Goal: Information Seeking & Learning: Find specific fact

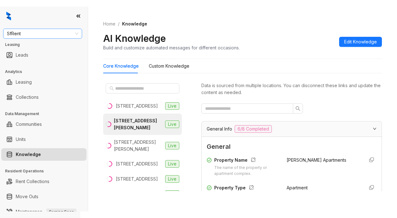
scroll to position [817, 0]
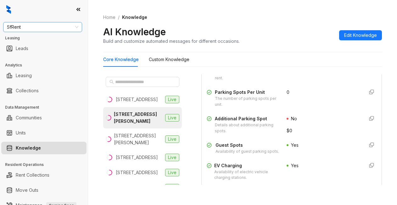
click at [30, 28] on span "SfRent" at bounding box center [42, 26] width 71 height 9
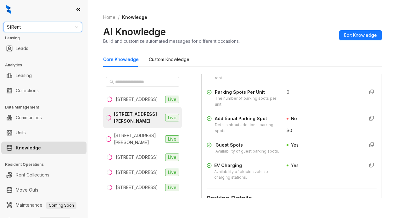
click at [42, 28] on span "SfRent" at bounding box center [42, 26] width 71 height 9
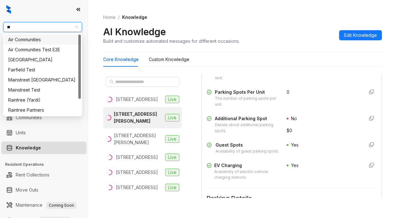
type input "***"
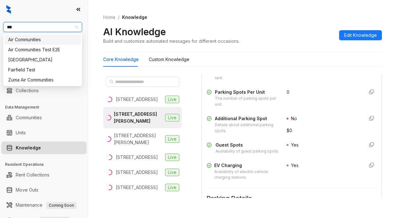
click at [43, 38] on div "Air Communities" at bounding box center [42, 39] width 69 height 7
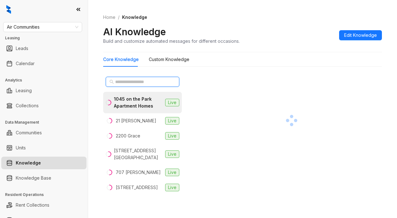
click at [150, 83] on input "text" at bounding box center [142, 81] width 55 height 7
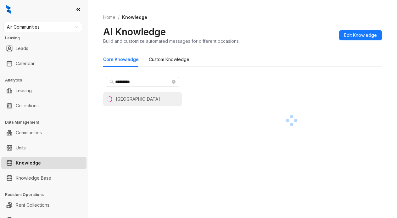
click at [139, 104] on li "Waterford Village" at bounding box center [142, 99] width 79 height 14
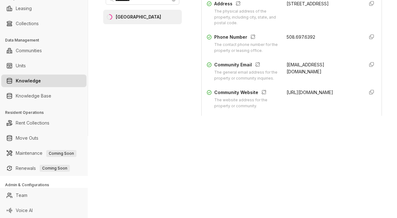
scroll to position [126, 0]
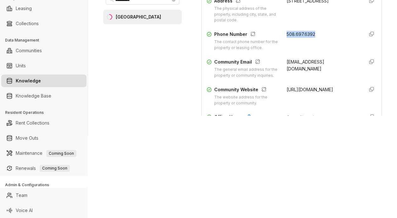
drag, startPoint x: 279, startPoint y: 39, endPoint x: 309, endPoint y: 39, distance: 29.9
click at [309, 39] on div "508.697.6392" at bounding box center [322, 41] width 72 height 20
copy span "508.697.6392"
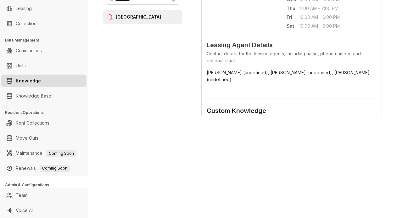
scroll to position [346, 0]
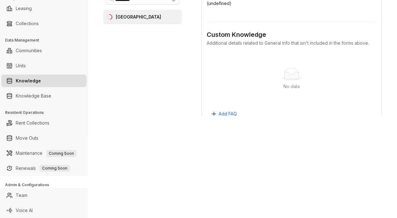
click at [274, 90] on div "No data" at bounding box center [291, 86] width 155 height 7
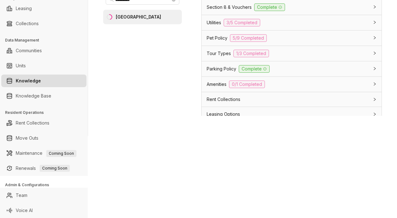
scroll to position [503, 0]
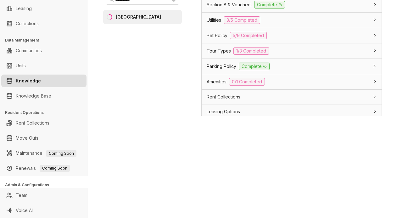
click at [212, 54] on span "Tour Types" at bounding box center [219, 50] width 24 height 7
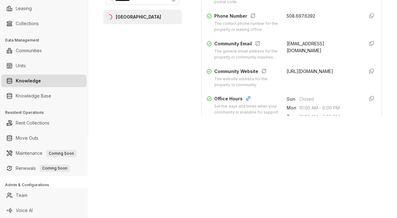
scroll to position [126, 0]
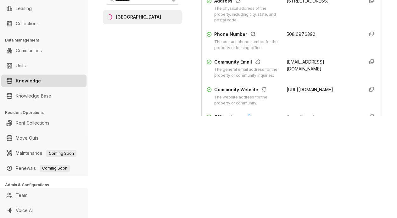
click at [222, 120] on div "Data is sourced from multiple locations. You can disconnect these links and upd…" at bounding box center [291, 56] width 180 height 129
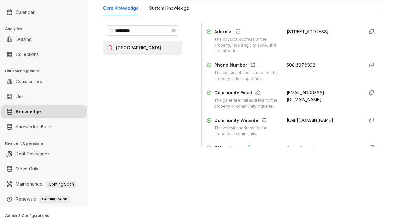
scroll to position [0, 0]
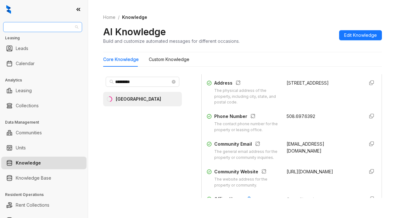
click at [54, 28] on span "Air Communities" at bounding box center [42, 26] width 71 height 9
click at [147, 78] on span "*********" at bounding box center [143, 82] width 74 height 10
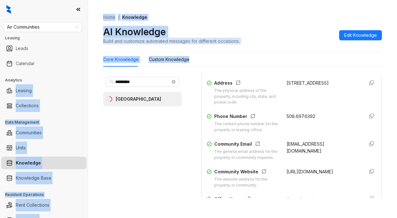
drag, startPoint x: 147, startPoint y: 78, endPoint x: 84, endPoint y: 76, distance: 62.9
click at [84, 76] on div "Air Communities Leasing Leads Calendar Analytics Leasing Collections Data Manag…" at bounding box center [198, 109] width 397 height 218
click at [149, 82] on input "*********" at bounding box center [142, 81] width 55 height 7
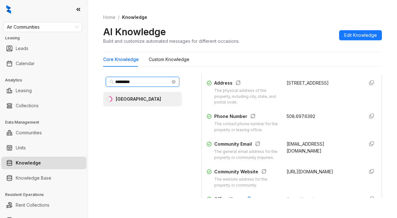
drag, startPoint x: 147, startPoint y: 79, endPoint x: 135, endPoint y: 71, distance: 14.0
click at [147, 78] on input "*********" at bounding box center [142, 81] width 55 height 7
drag, startPoint x: 117, startPoint y: 82, endPoint x: 141, endPoint y: 82, distance: 23.9
click at [141, 82] on input "*********" at bounding box center [142, 81] width 55 height 7
type input "**********"
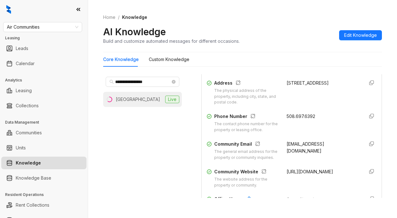
click at [143, 101] on div "Plantation Gardens" at bounding box center [138, 99] width 44 height 7
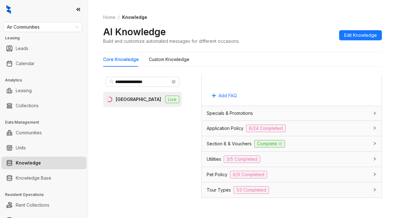
scroll to position [440, 0]
click at [239, 131] on span "Application Policy" at bounding box center [225, 127] width 37 height 7
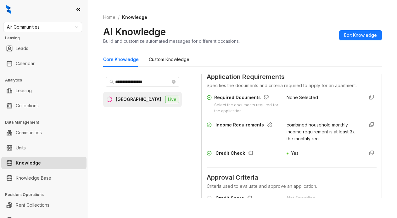
scroll to position [597, 0]
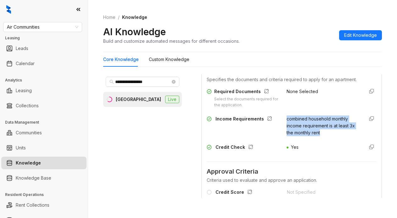
drag, startPoint x: 279, startPoint y: 143, endPoint x: 321, endPoint y: 163, distance: 46.7
click at [321, 157] on div "Required Documents Select the documents required for the application. None Sele…" at bounding box center [292, 120] width 170 height 71
copy span "combined household monthly income requirement is at least 3x the monthly rent"
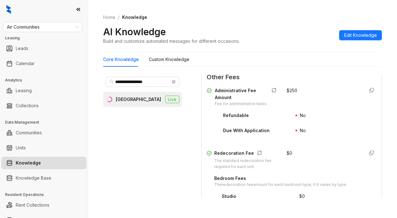
scroll to position [1037, 0]
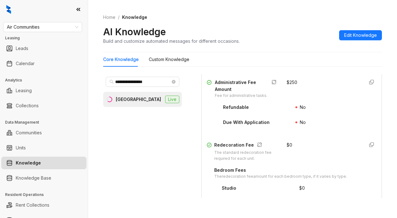
click at [273, 51] on div "Home / Knowledge AI Knowledge Build and customize automated messages for differ…" at bounding box center [242, 29] width 278 height 46
click at [176, 58] on Knowledge "Custom Knowledge" at bounding box center [169, 59] width 41 height 7
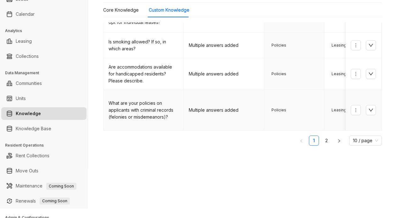
scroll to position [63, 0]
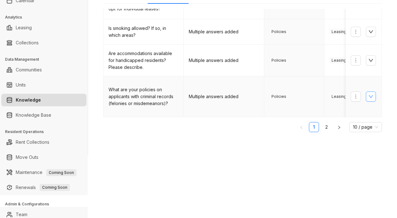
click at [366, 91] on button "button" at bounding box center [371, 96] width 10 height 10
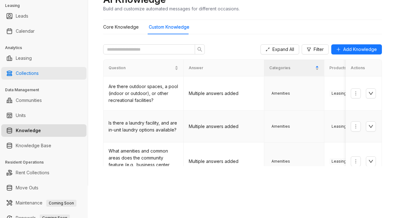
scroll to position [19, 0]
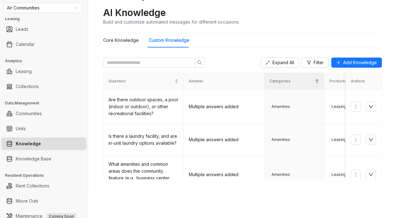
click at [265, 39] on div "Core Knowledge Custom Knowledge" at bounding box center [242, 40] width 278 height 14
click at [120, 40] on Knowledge "Core Knowledge" at bounding box center [121, 40] width 36 height 7
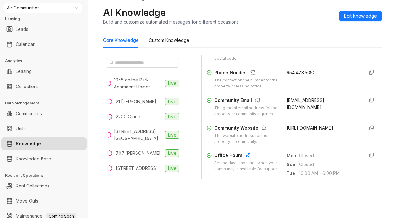
scroll to position [157, 0]
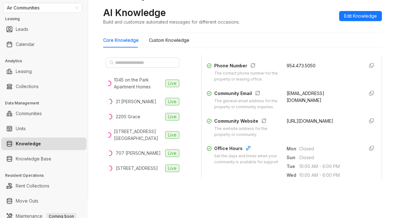
drag, startPoint x: 278, startPoint y: 133, endPoint x: 301, endPoint y: 140, distance: 24.7
click at [301, 138] on div "Community Website The website address for the property or community. http://pla…" at bounding box center [292, 128] width 170 height 20
drag, startPoint x: 290, startPoint y: 137, endPoint x: 325, endPoint y: 113, distance: 42.5
click at [325, 110] on div "042537.plantationgardens@aircommunities.com" at bounding box center [322, 100] width 72 height 20
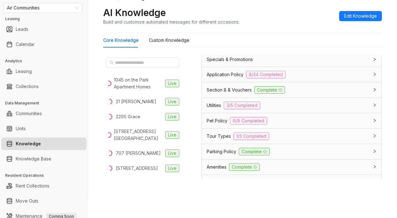
scroll to position [471, 0]
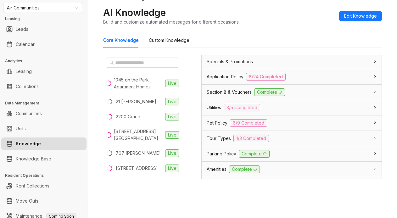
click at [219, 80] on span "Application Policy" at bounding box center [225, 76] width 37 height 7
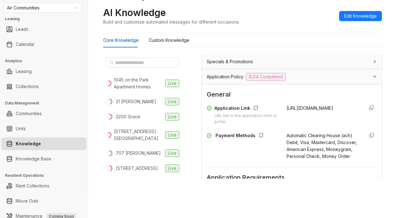
drag, startPoint x: 277, startPoint y: 124, endPoint x: 307, endPoint y: 136, distance: 32.2
click at [307, 125] on div "Application Link URL link to the application form or portal. http://plantationg…" at bounding box center [292, 115] width 170 height 20
copy span "http://plantationgardensapartments.com"
click at [278, 28] on div "Home / Knowledge AI Knowledge Build and customize automated messages for differ…" at bounding box center [242, 10] width 278 height 46
